Goal: Information Seeking & Learning: Find specific fact

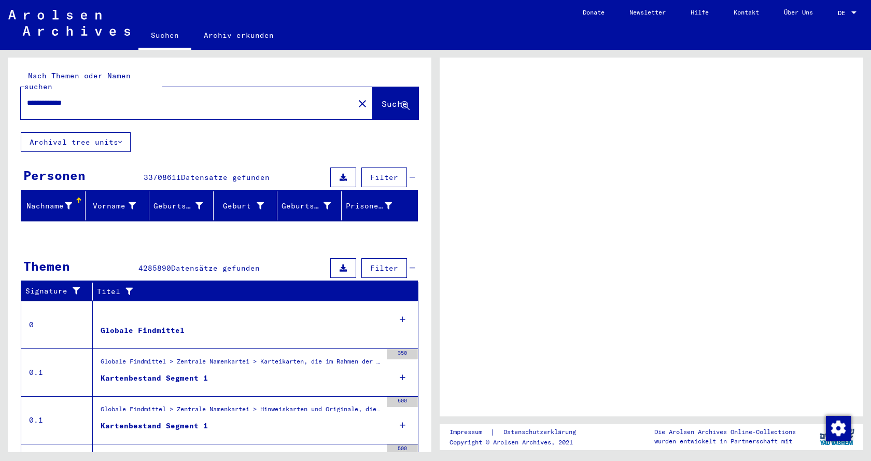
click at [381, 98] on span "Suche" at bounding box center [394, 103] width 26 height 10
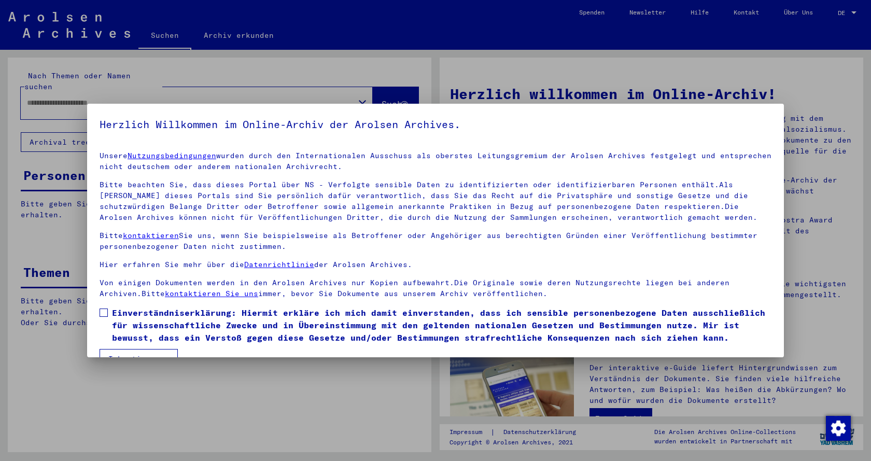
type input "**********"
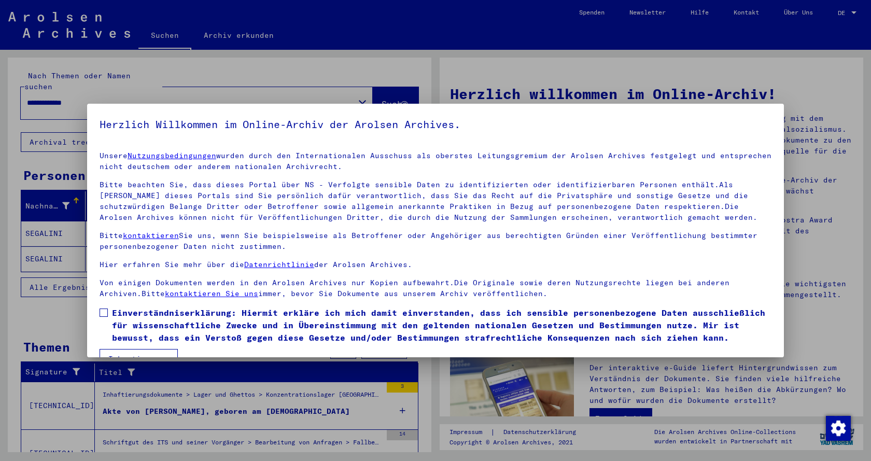
click at [110, 315] on label "Einverständniserklärung: Hiermit erkläre ich mich damit einverstanden, dass ich…" at bounding box center [436, 324] width 672 height 37
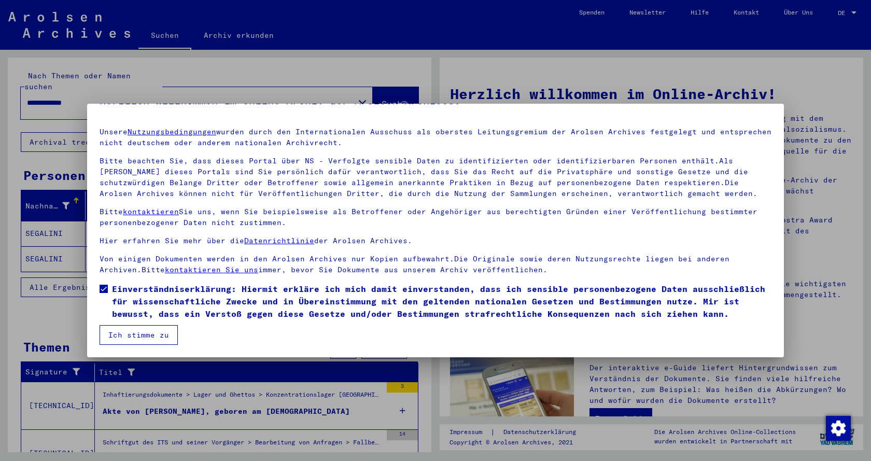
click at [136, 333] on button "Ich stimme zu" at bounding box center [139, 335] width 78 height 20
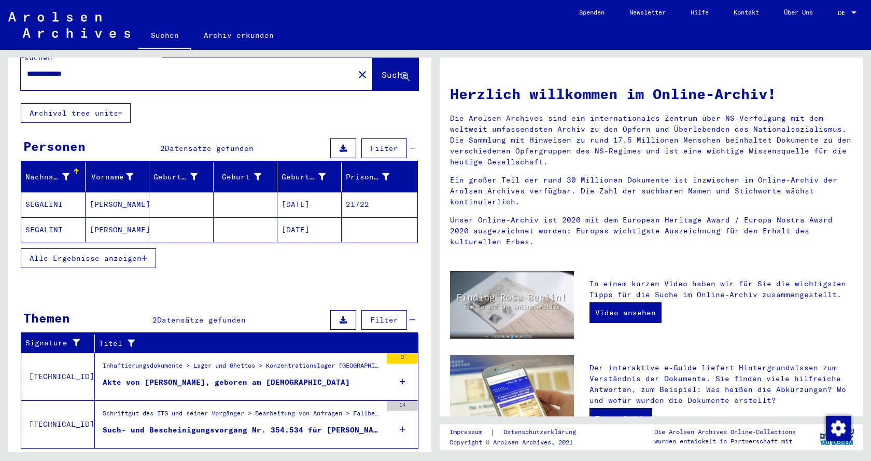
scroll to position [45, 0]
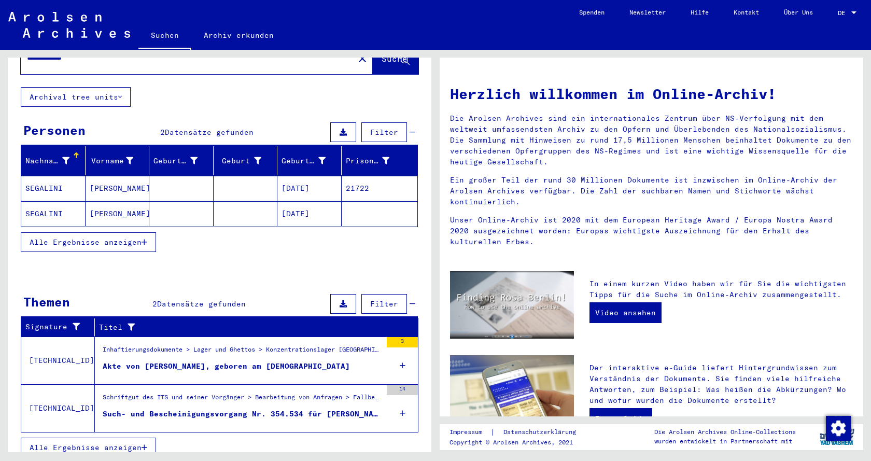
click at [44, 177] on mat-cell "SEGALINI" at bounding box center [53, 188] width 64 height 25
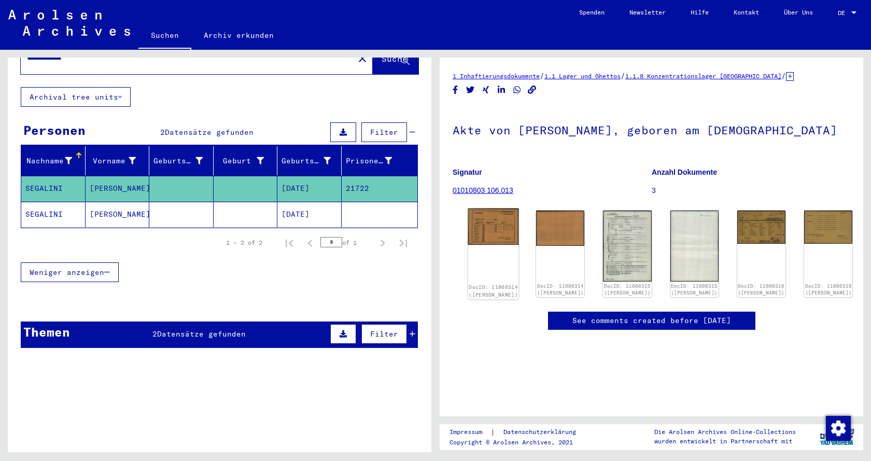
click at [480, 231] on img at bounding box center [493, 226] width 51 height 36
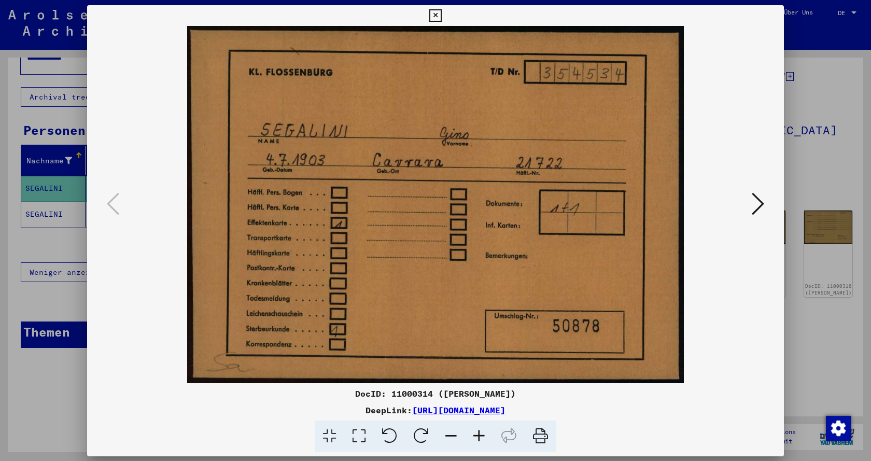
click at [480, 231] on img at bounding box center [435, 204] width 626 height 357
click at [754, 204] on icon at bounding box center [758, 203] width 12 height 25
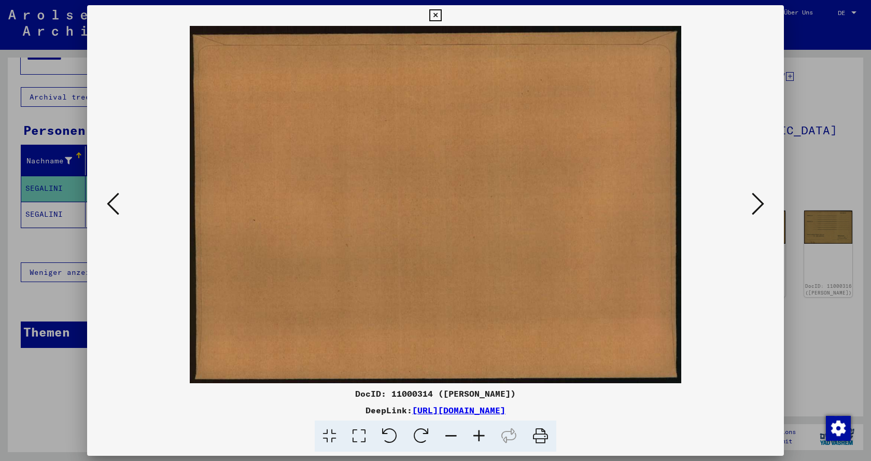
click at [754, 204] on icon at bounding box center [758, 203] width 12 height 25
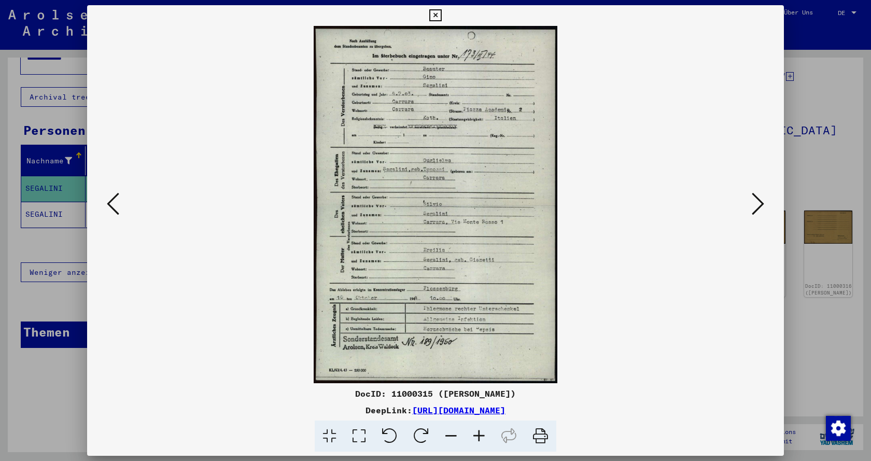
click at [474, 435] on icon at bounding box center [479, 436] width 28 height 32
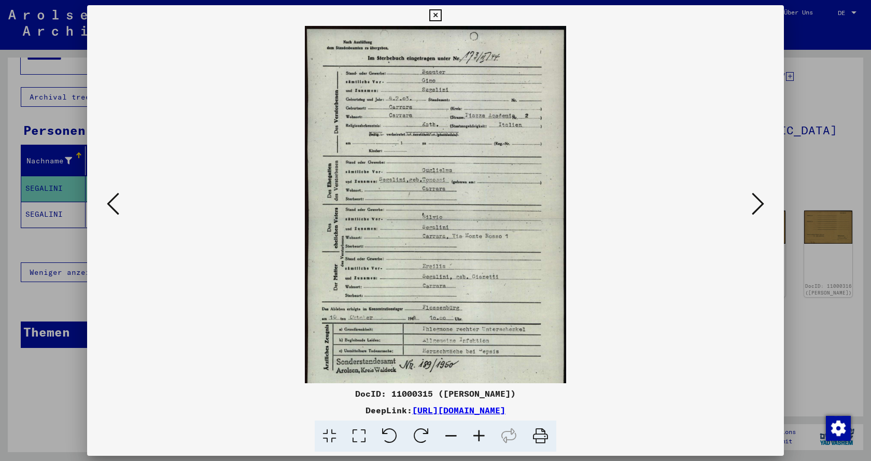
click at [474, 435] on icon at bounding box center [479, 436] width 28 height 32
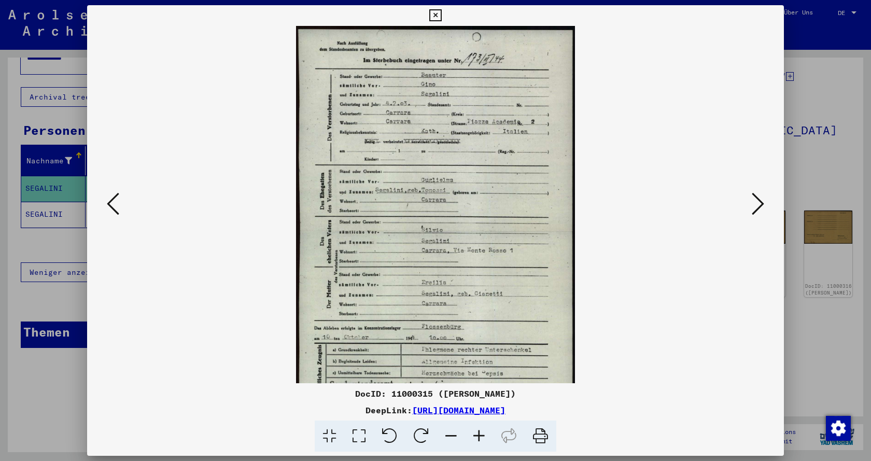
click at [474, 435] on icon at bounding box center [479, 436] width 28 height 32
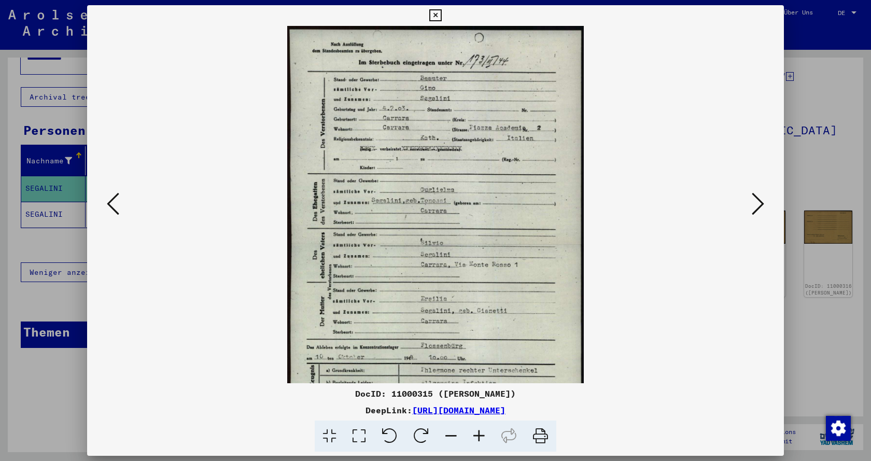
click at [474, 435] on icon at bounding box center [479, 436] width 28 height 32
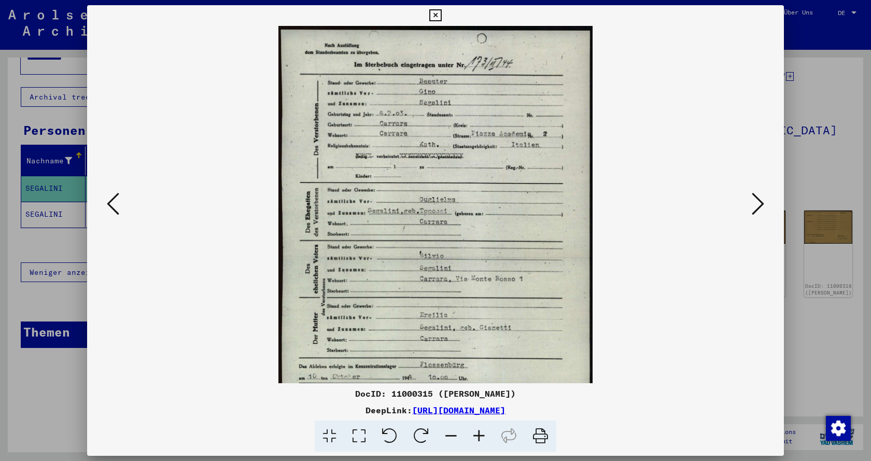
click at [474, 435] on icon at bounding box center [479, 436] width 28 height 32
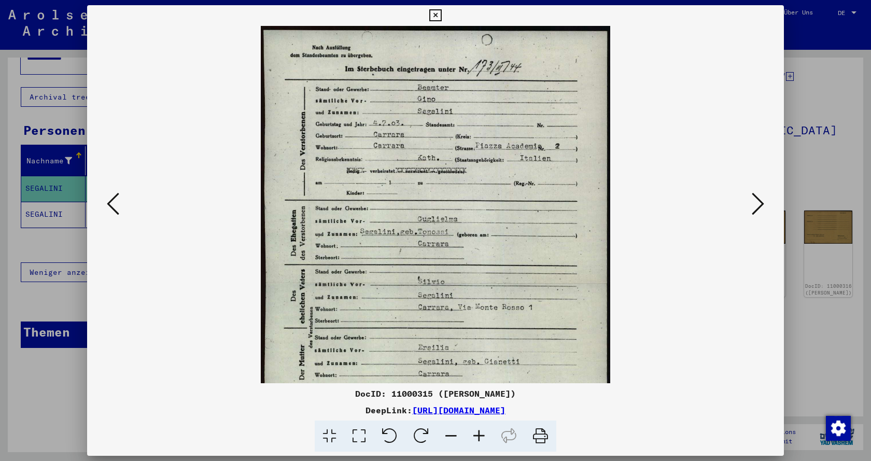
click at [474, 435] on icon at bounding box center [479, 436] width 28 height 32
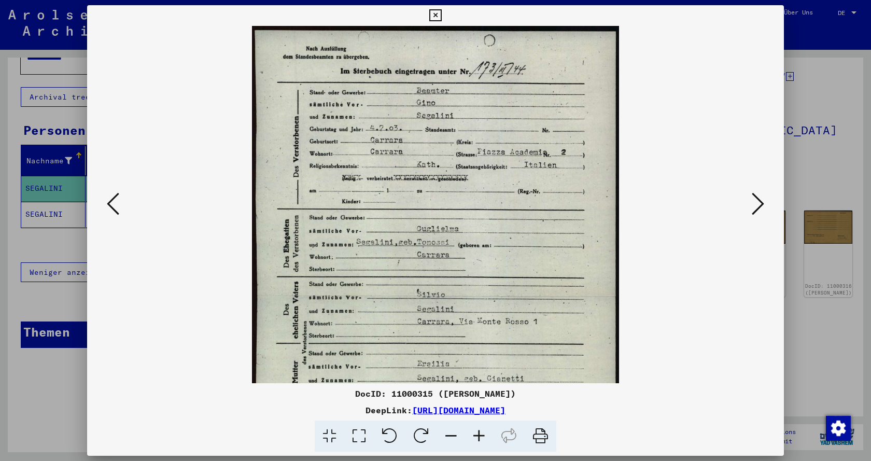
click at [474, 435] on icon at bounding box center [479, 436] width 28 height 32
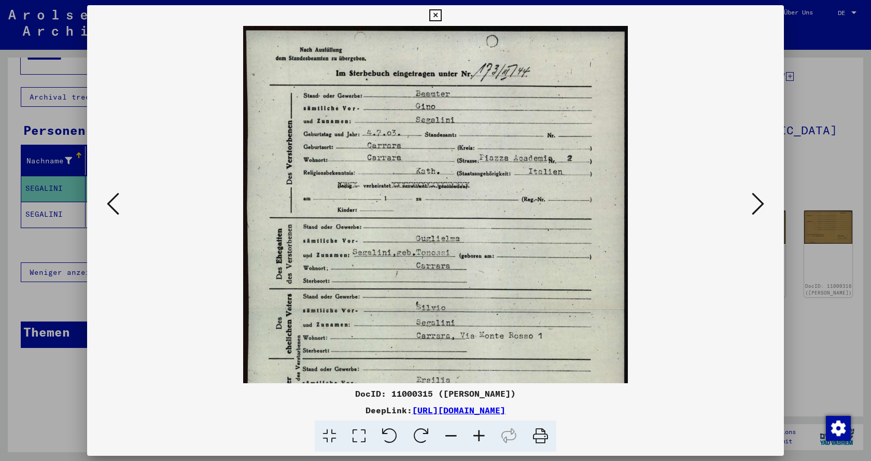
click at [476, 434] on icon at bounding box center [479, 436] width 28 height 32
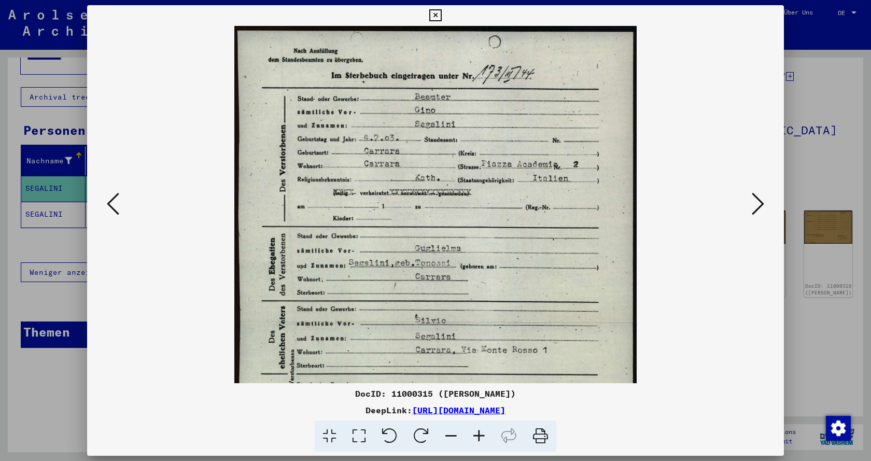
click at [476, 434] on icon at bounding box center [479, 436] width 28 height 32
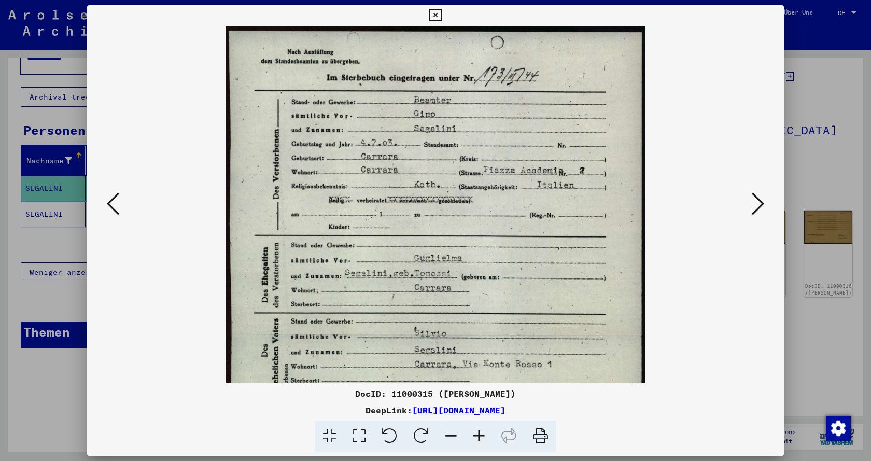
click at [476, 434] on icon at bounding box center [479, 436] width 28 height 32
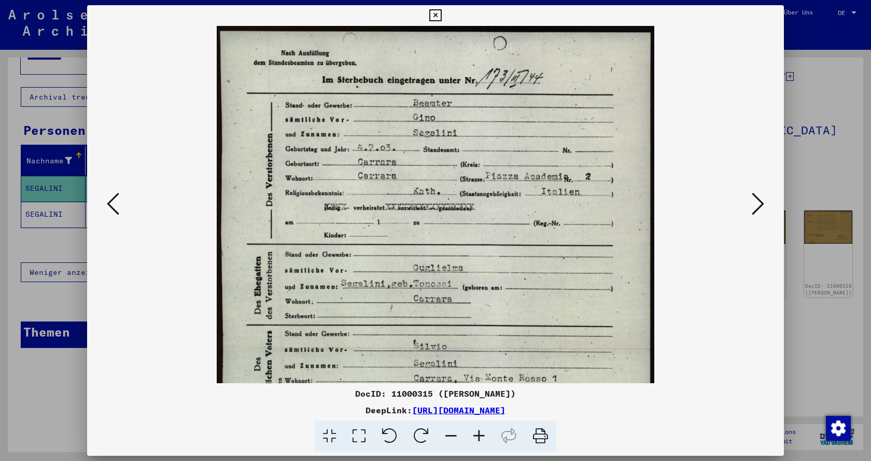
click at [476, 434] on icon at bounding box center [479, 436] width 28 height 32
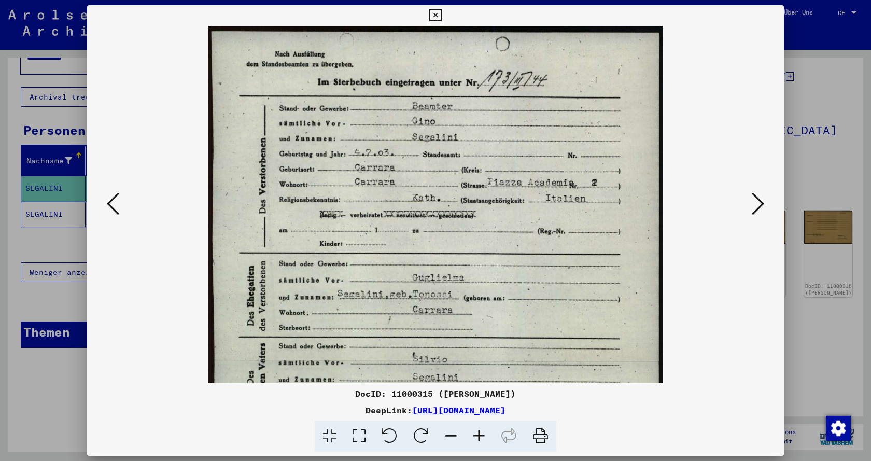
click at [454, 432] on icon at bounding box center [451, 436] width 28 height 32
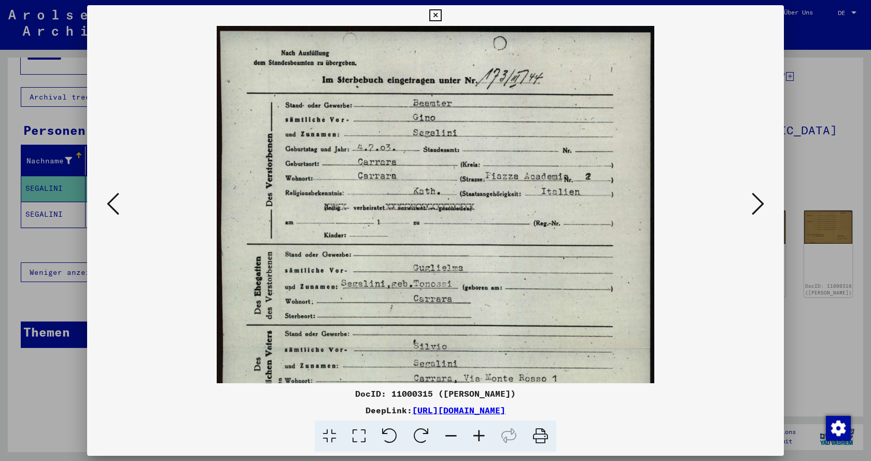
click at [454, 432] on icon at bounding box center [451, 436] width 28 height 32
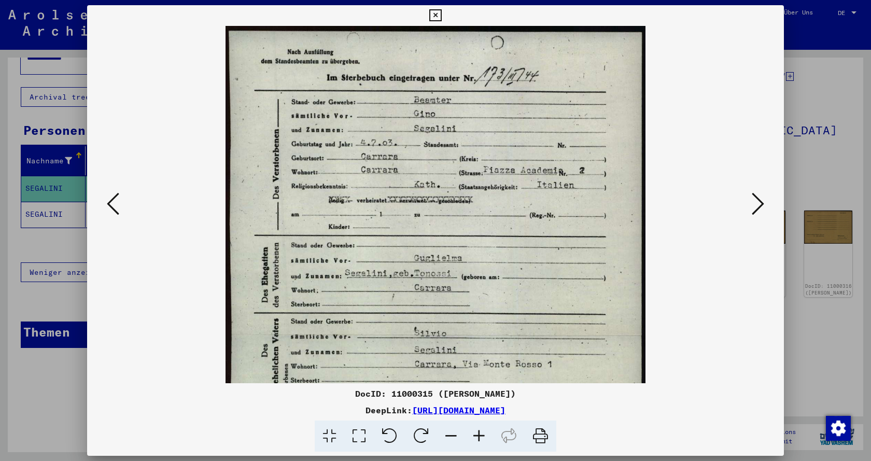
click at [454, 432] on icon at bounding box center [451, 436] width 28 height 32
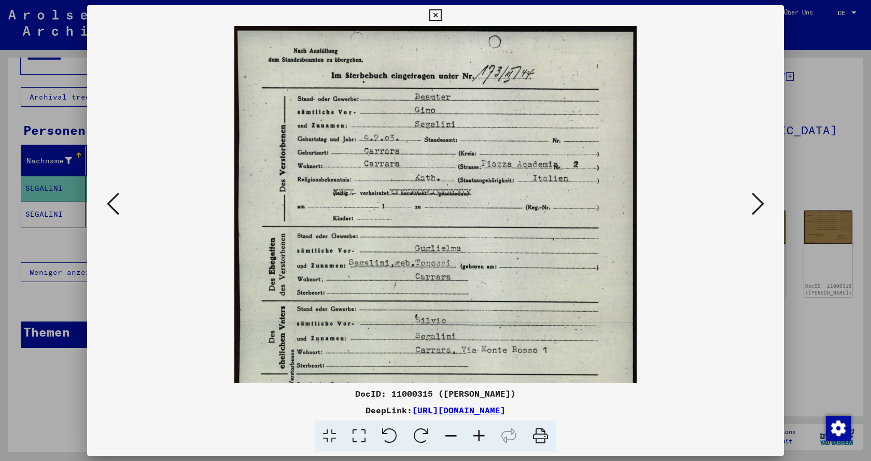
click at [454, 432] on icon at bounding box center [451, 436] width 28 height 32
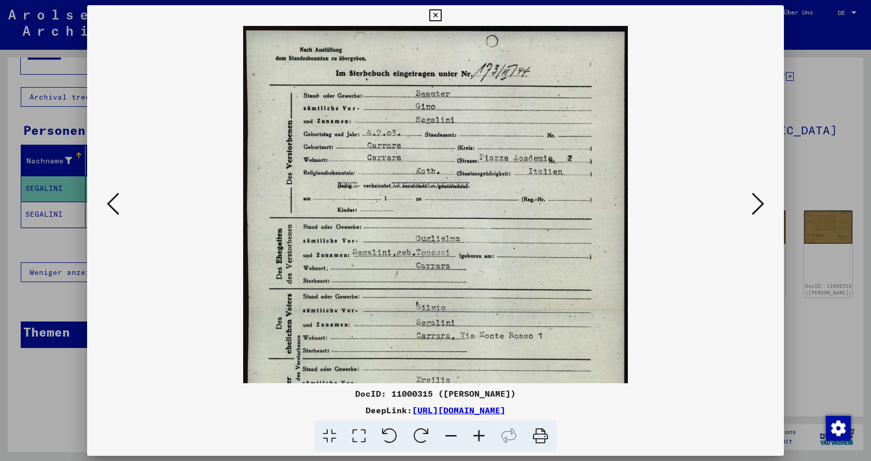
click at [454, 432] on icon at bounding box center [451, 436] width 28 height 32
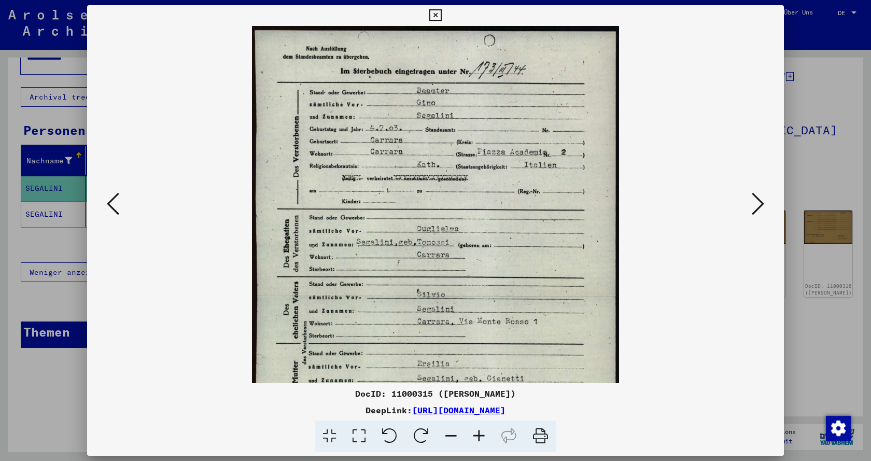
click at [454, 432] on icon at bounding box center [451, 436] width 28 height 32
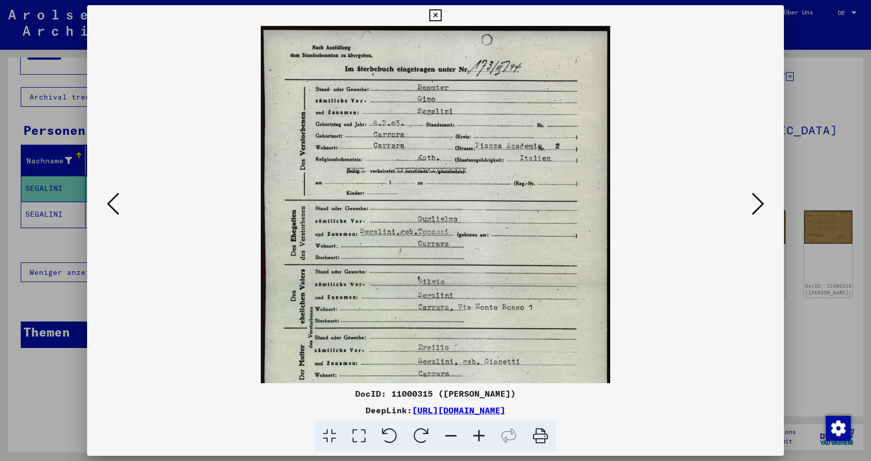
click at [454, 432] on icon at bounding box center [451, 436] width 28 height 32
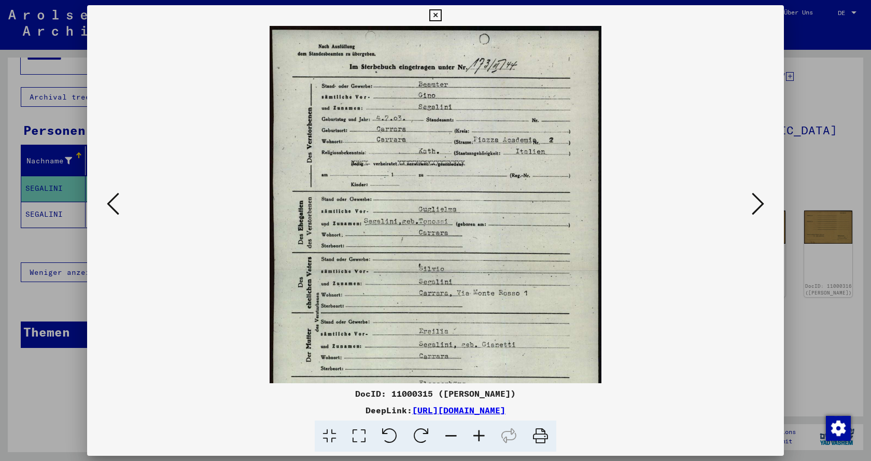
click at [454, 432] on icon at bounding box center [451, 436] width 28 height 32
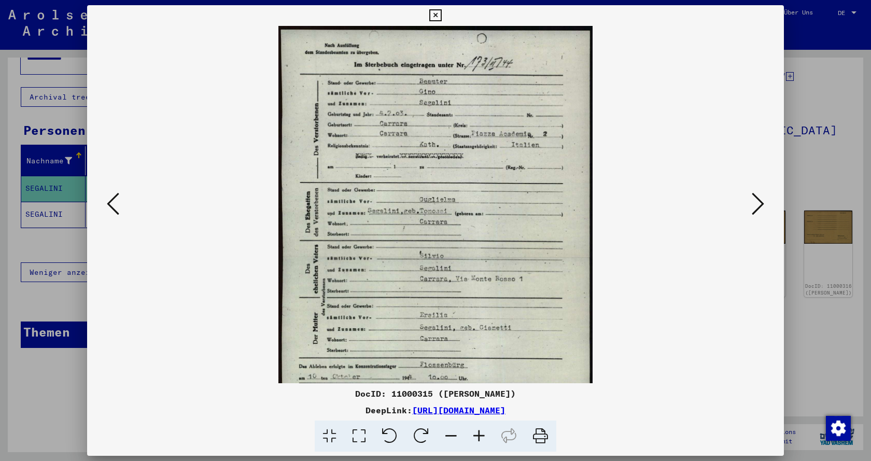
click at [454, 432] on icon at bounding box center [451, 436] width 28 height 32
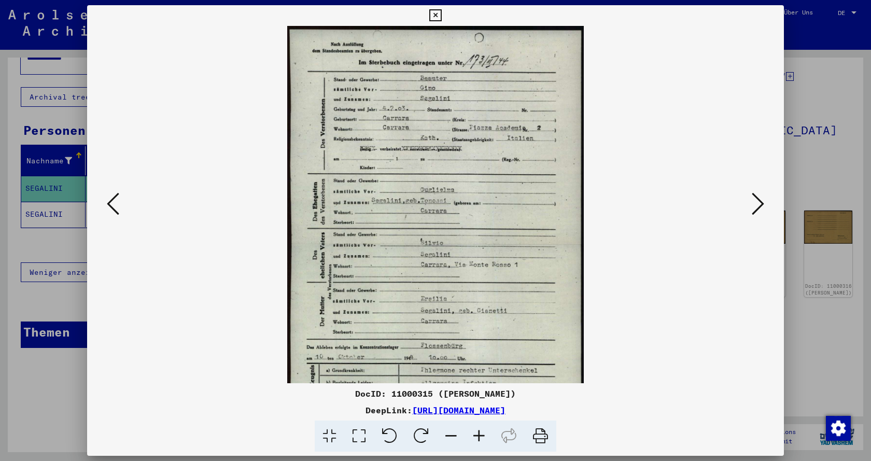
click at [454, 432] on icon at bounding box center [451, 436] width 28 height 32
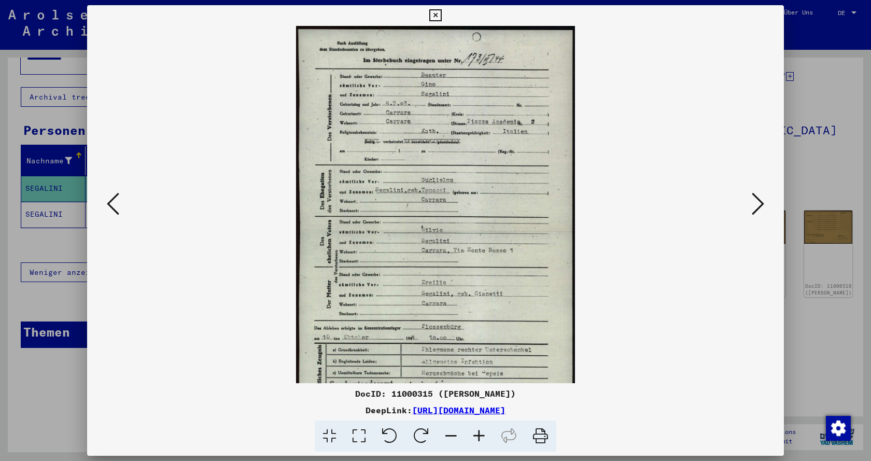
click at [454, 432] on icon at bounding box center [451, 436] width 28 height 32
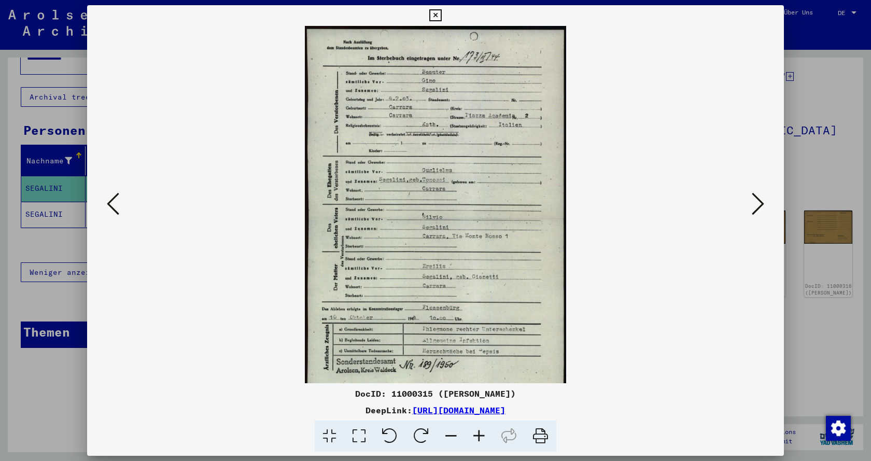
click at [454, 432] on icon at bounding box center [451, 436] width 28 height 32
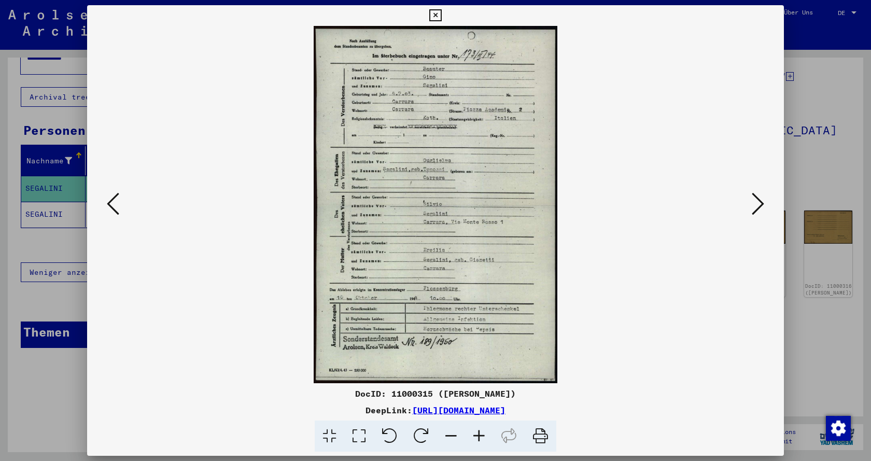
click at [763, 205] on icon at bounding box center [758, 203] width 12 height 25
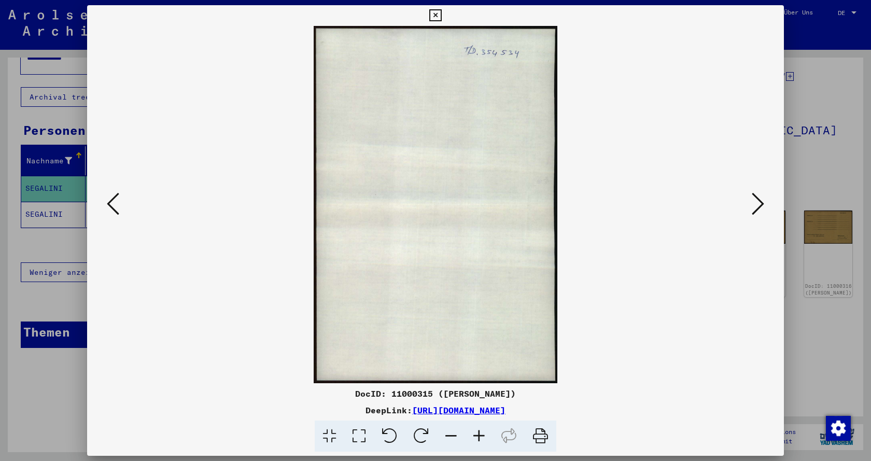
click at [763, 205] on icon at bounding box center [758, 203] width 12 height 25
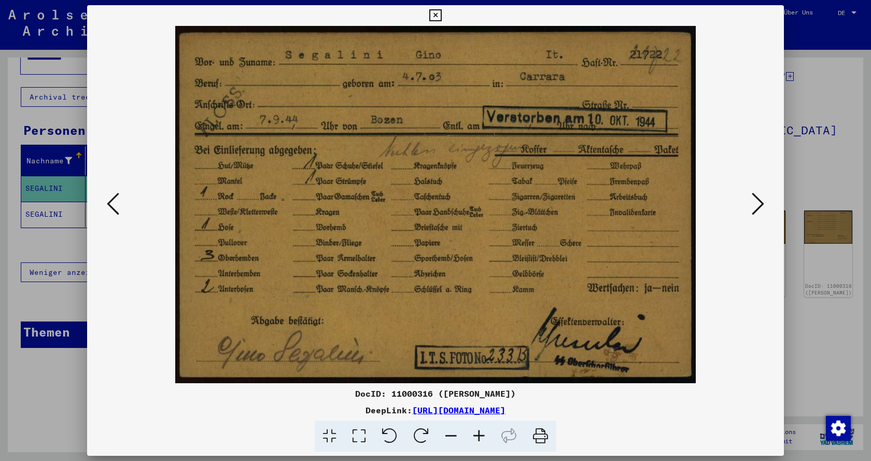
click at [759, 210] on icon at bounding box center [758, 203] width 12 height 25
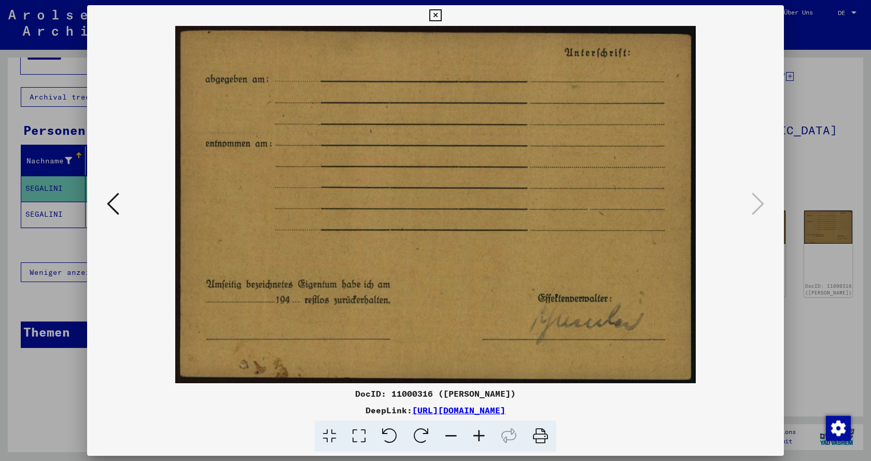
click at [835, 52] on div at bounding box center [435, 230] width 871 height 461
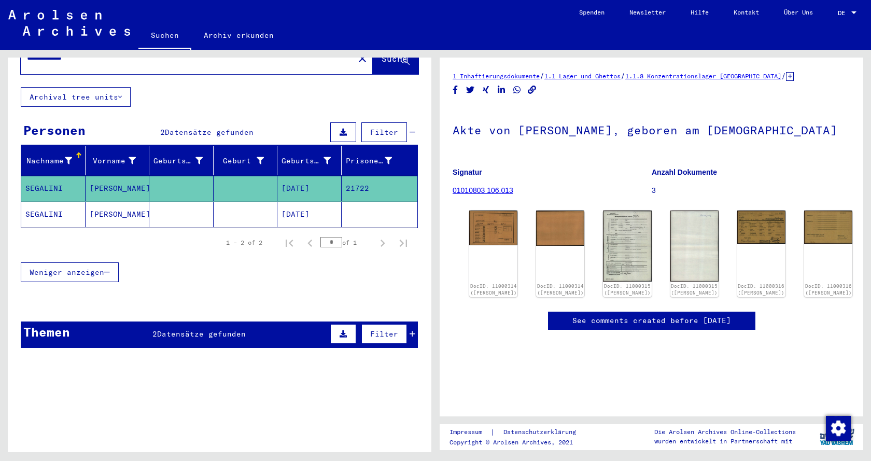
click at [44, 202] on mat-cell "SEGALINI" at bounding box center [53, 214] width 64 height 25
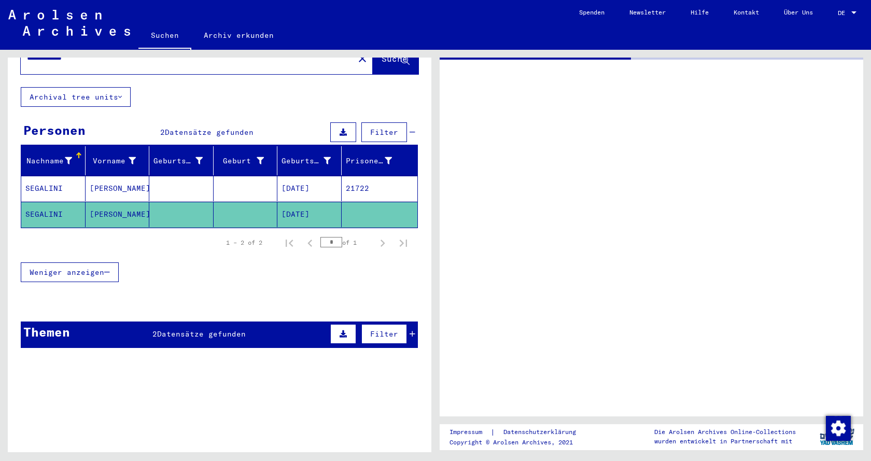
click at [44, 202] on mat-cell "SEGALINI" at bounding box center [53, 214] width 64 height 25
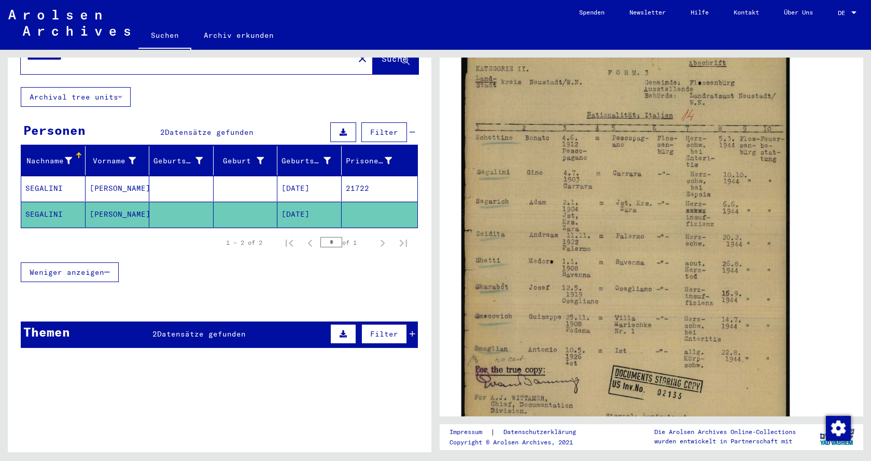
scroll to position [207, 0]
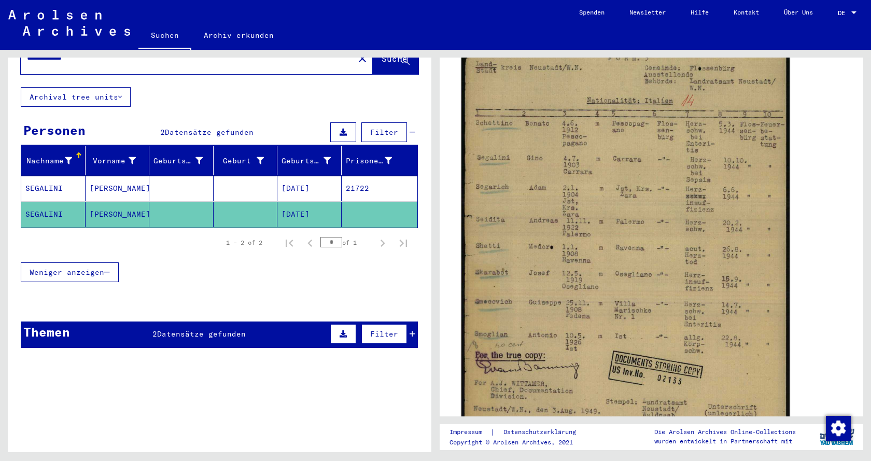
click at [664, 226] on img at bounding box center [625, 248] width 328 height 470
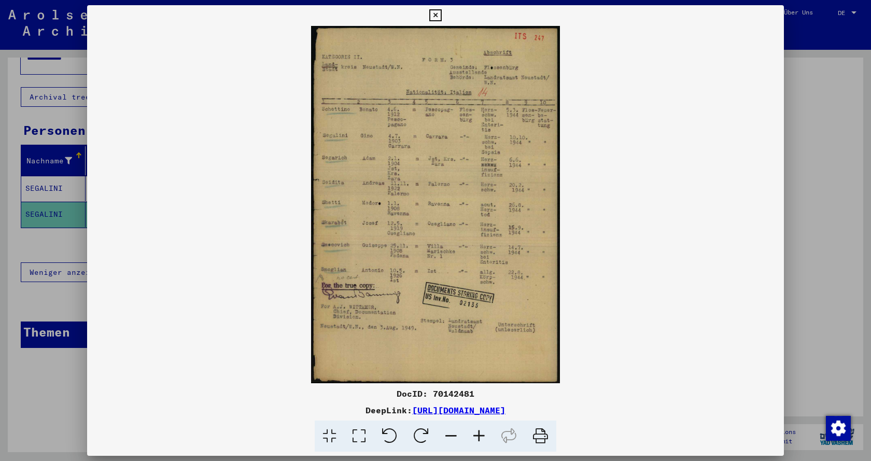
click at [476, 438] on icon at bounding box center [479, 436] width 28 height 32
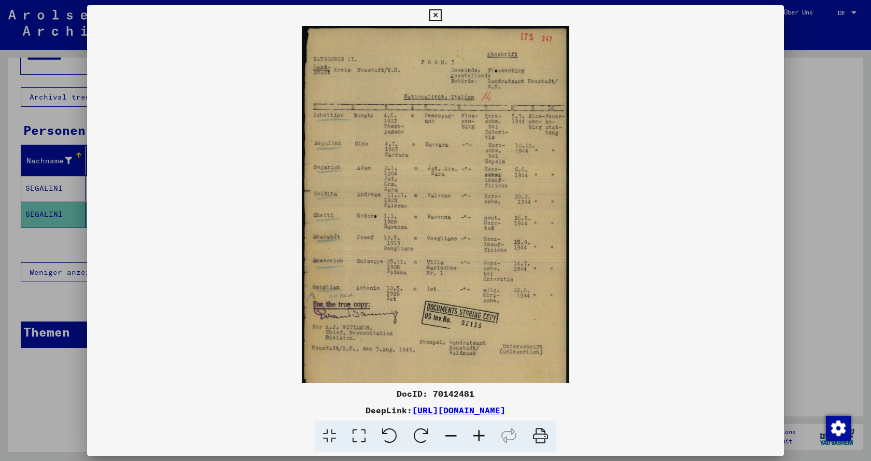
click at [476, 438] on icon at bounding box center [479, 436] width 28 height 32
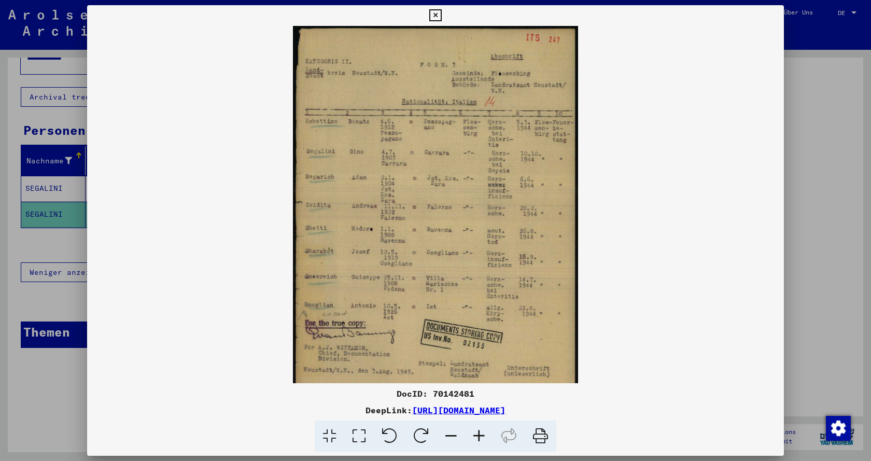
click at [478, 438] on icon at bounding box center [479, 436] width 28 height 32
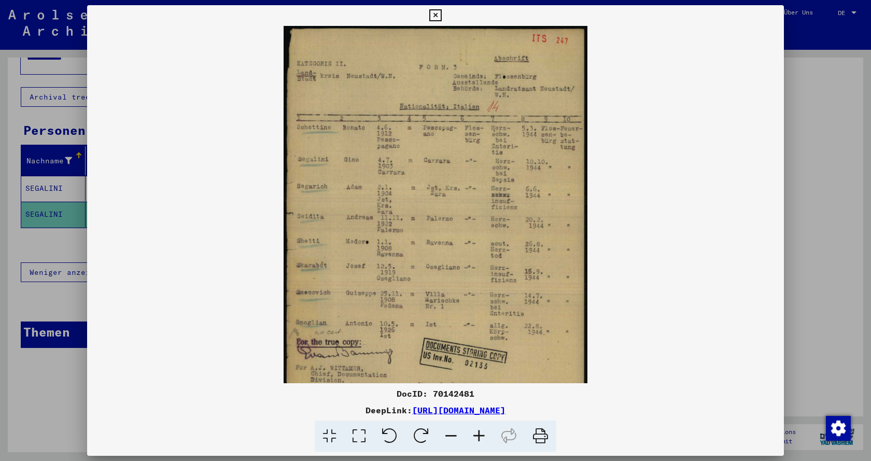
click at [478, 438] on icon at bounding box center [479, 436] width 28 height 32
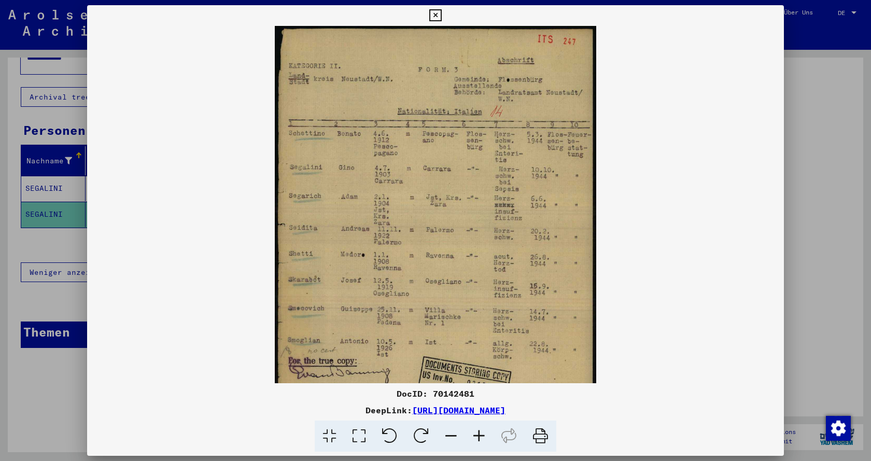
click at [478, 438] on icon at bounding box center [479, 436] width 28 height 32
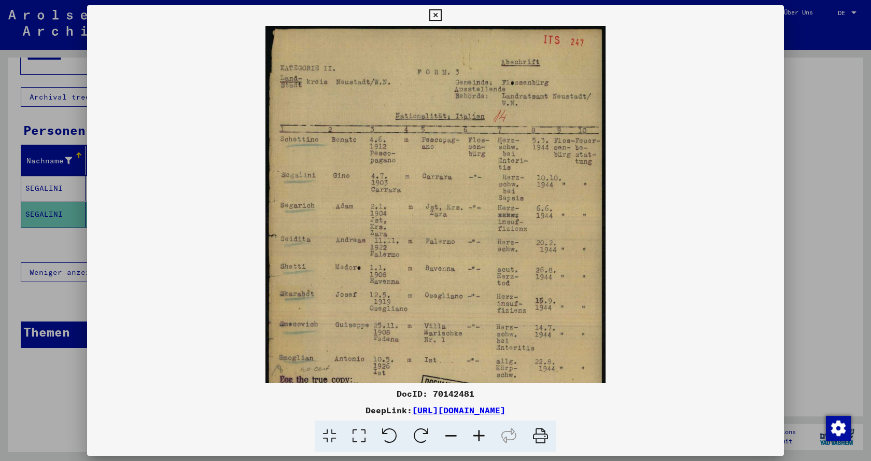
click at [478, 439] on icon at bounding box center [479, 436] width 28 height 32
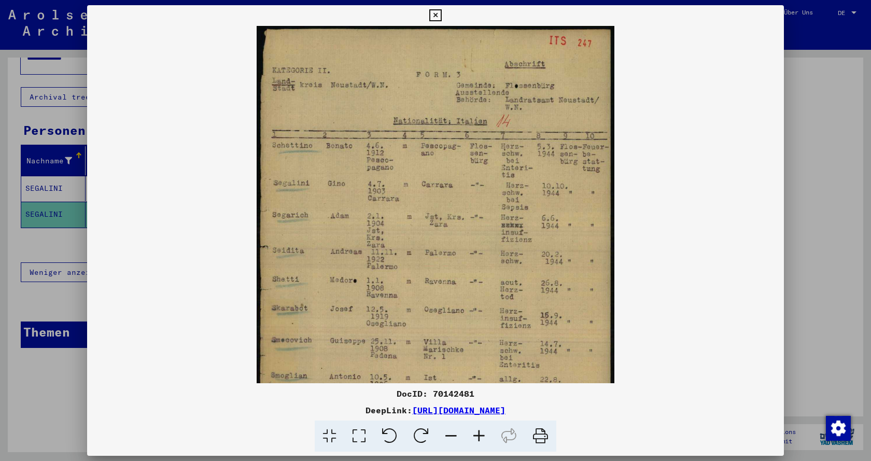
click at [478, 439] on icon at bounding box center [479, 436] width 28 height 32
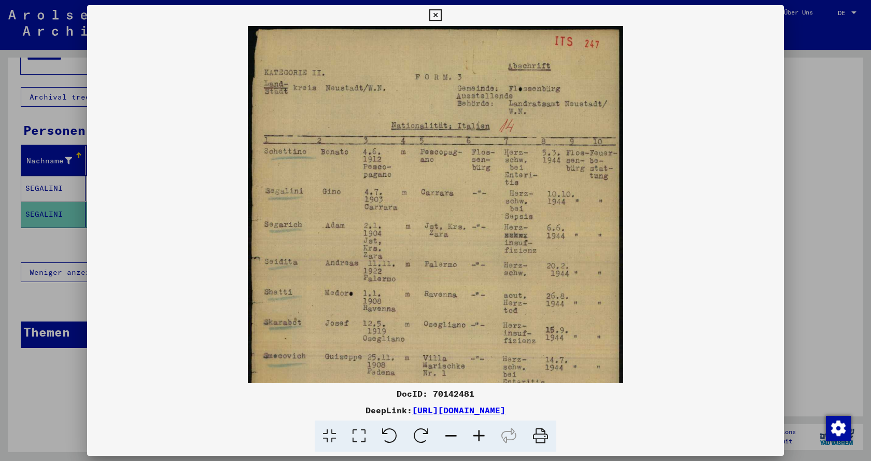
click at [453, 434] on icon at bounding box center [451, 436] width 28 height 32
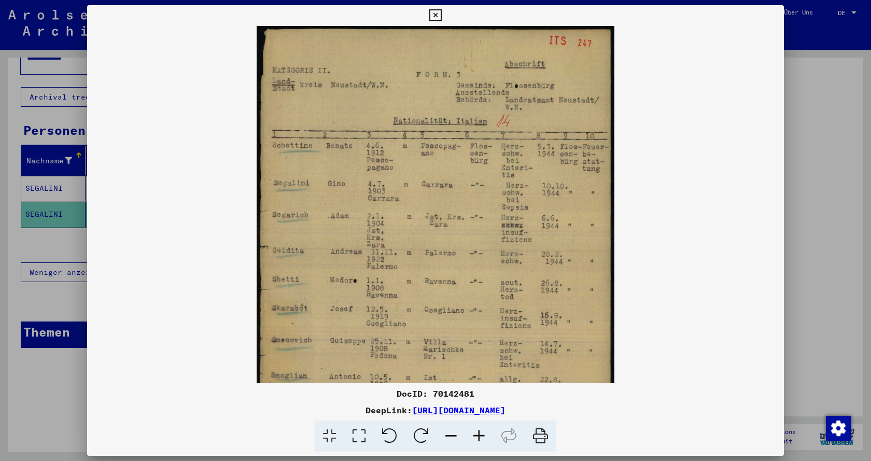
click at [453, 434] on icon at bounding box center [451, 436] width 28 height 32
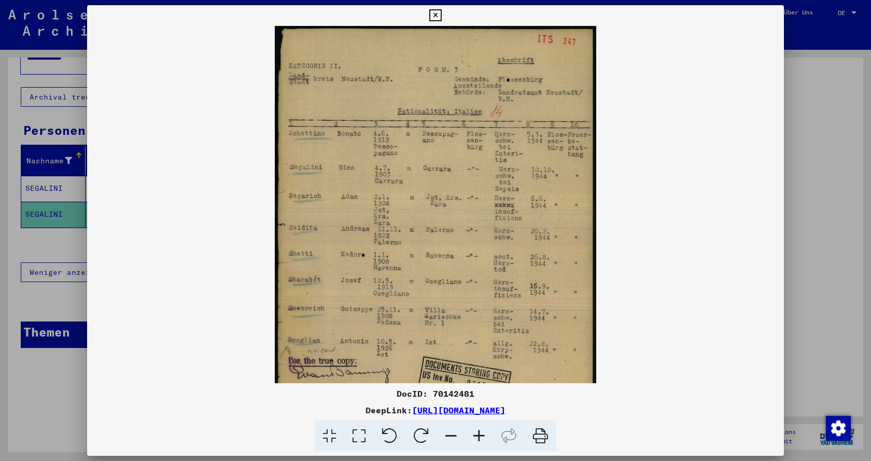
click at [453, 434] on icon at bounding box center [451, 436] width 28 height 32
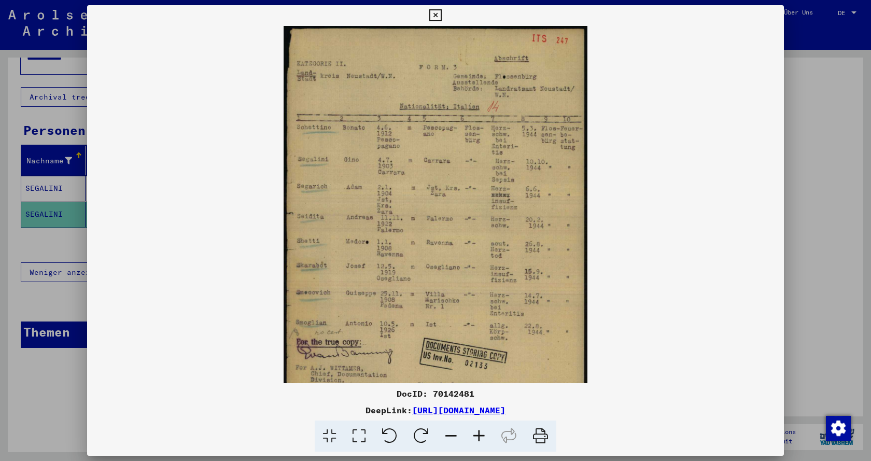
click at [454, 434] on icon at bounding box center [451, 436] width 28 height 32
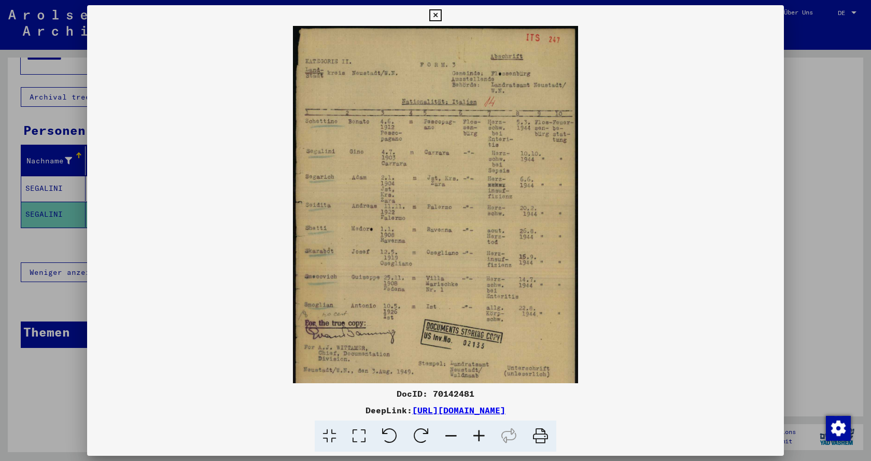
click at [457, 434] on icon at bounding box center [451, 436] width 28 height 32
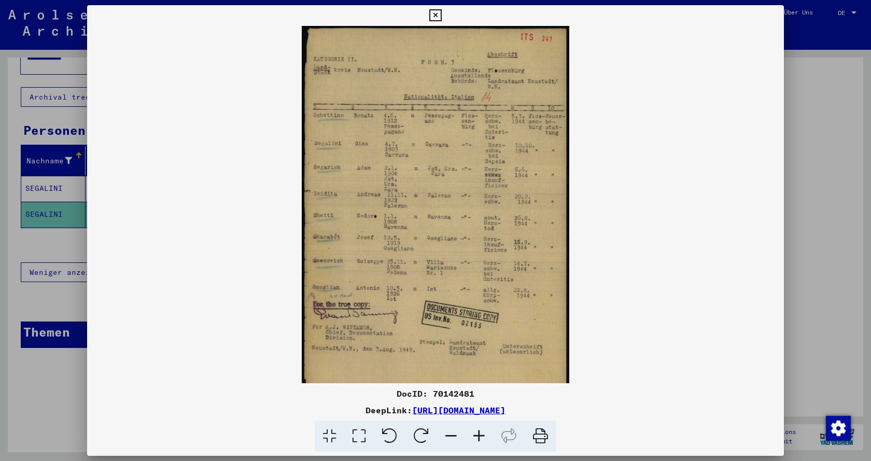
click at [479, 436] on icon at bounding box center [479, 436] width 28 height 32
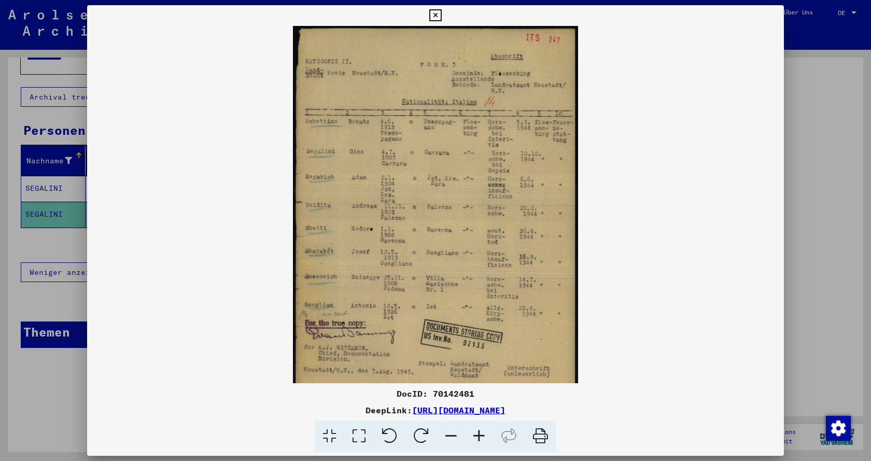
click at [479, 436] on icon at bounding box center [479, 436] width 28 height 32
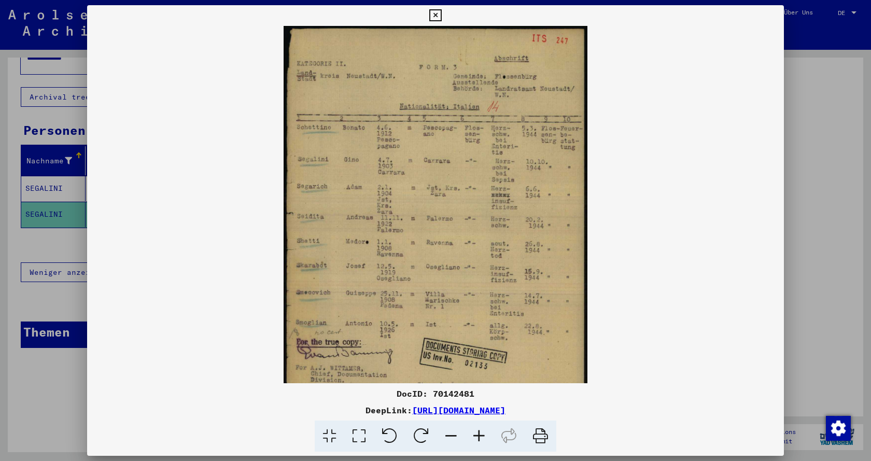
click at [479, 436] on icon at bounding box center [479, 436] width 28 height 32
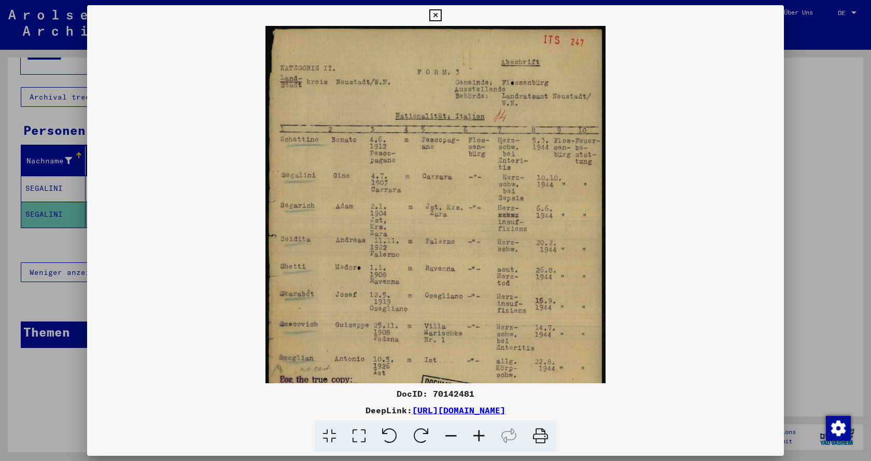
click at [479, 436] on icon at bounding box center [479, 436] width 28 height 32
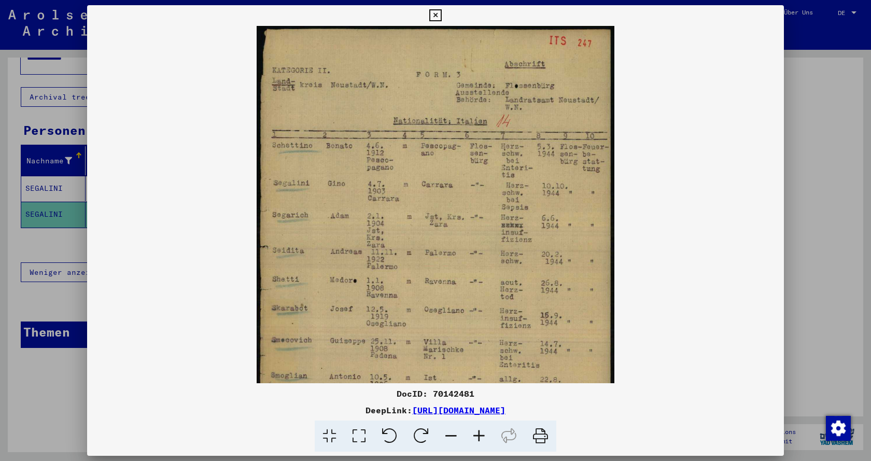
click at [480, 434] on icon at bounding box center [479, 436] width 28 height 32
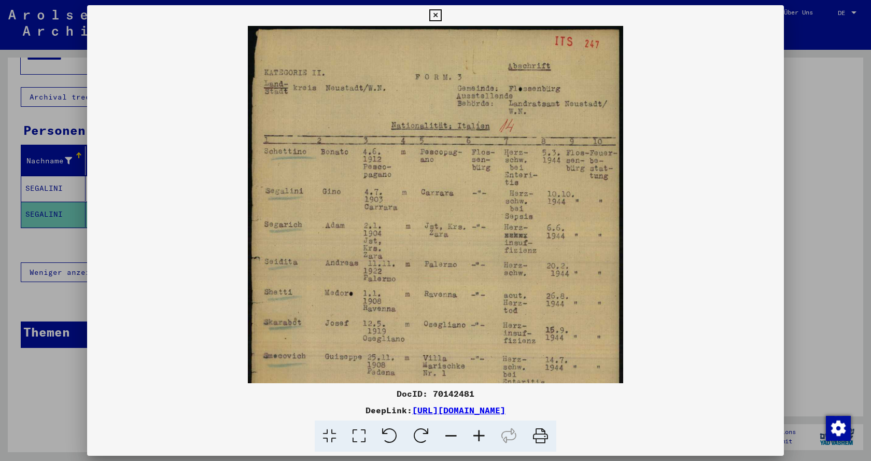
click at [480, 434] on icon at bounding box center [479, 436] width 28 height 32
